Goal: Task Accomplishment & Management: Use online tool/utility

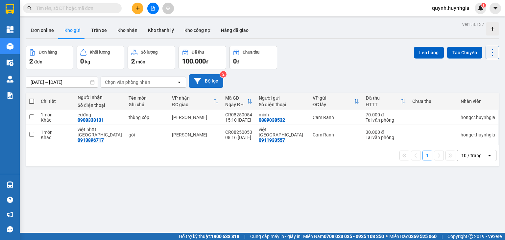
click at [208, 81] on button "Bộ lọc" at bounding box center [206, 80] width 34 height 13
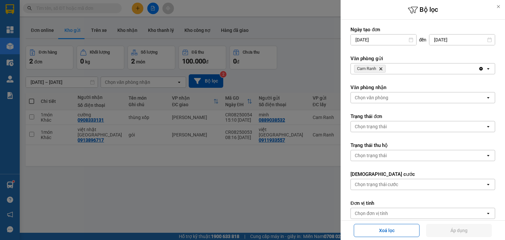
click at [478, 71] on icon "Clear all" at bounding box center [480, 68] width 5 height 5
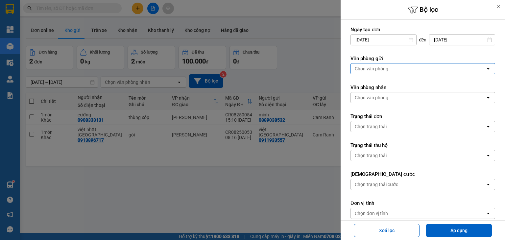
click at [424, 67] on div "Chọn văn phòng" at bounding box center [417, 68] width 135 height 11
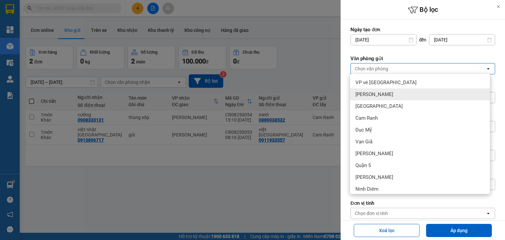
click at [412, 91] on div "[PERSON_NAME]" at bounding box center [420, 94] width 140 height 12
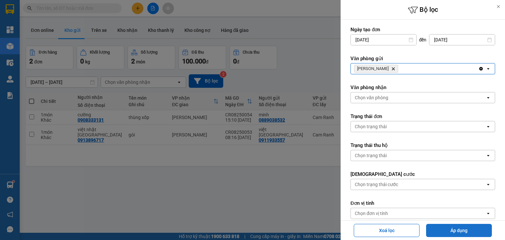
click at [462, 232] on button "Áp dụng" at bounding box center [459, 230] width 66 height 13
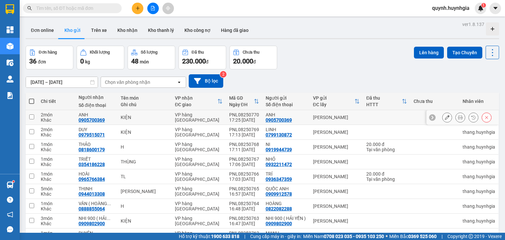
click at [160, 118] on div "KIỆN" at bounding box center [145, 117] width 48 height 5
checkbox input "true"
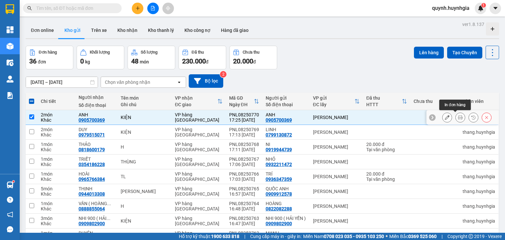
click at [455, 119] on button at bounding box center [459, 117] width 9 height 11
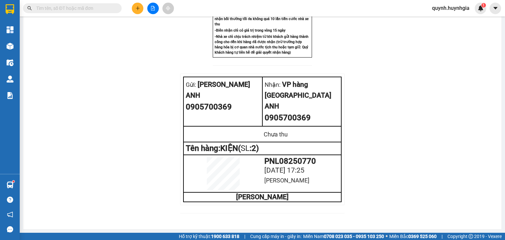
scroll to position [303, 0]
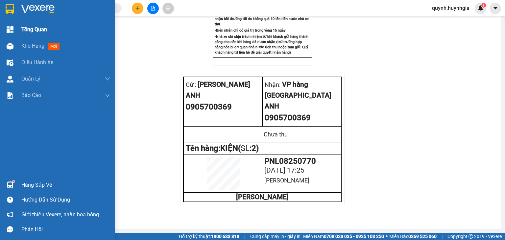
click at [29, 30] on span "Tổng Quan" at bounding box center [34, 29] width 26 height 8
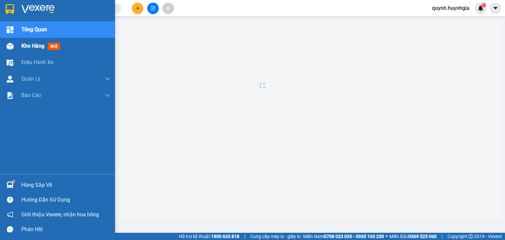
click at [32, 46] on span "Kho hàng" at bounding box center [32, 46] width 23 height 6
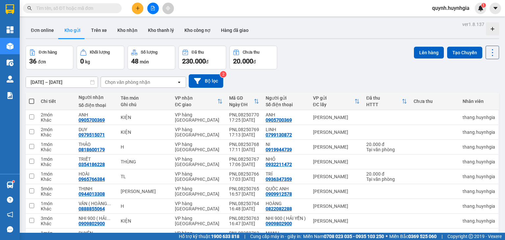
drag, startPoint x: 321, startPoint y: 65, endPoint x: 323, endPoint y: 69, distance: 4.6
click at [322, 69] on div "Đơn hàng 36 đơn Khối lượng 0 kg Số lượng 48 món Đã thu 230.000 đ Chưa thu 20.00…" at bounding box center [262, 58] width 473 height 24
